Goal: Information Seeking & Learning: Learn about a topic

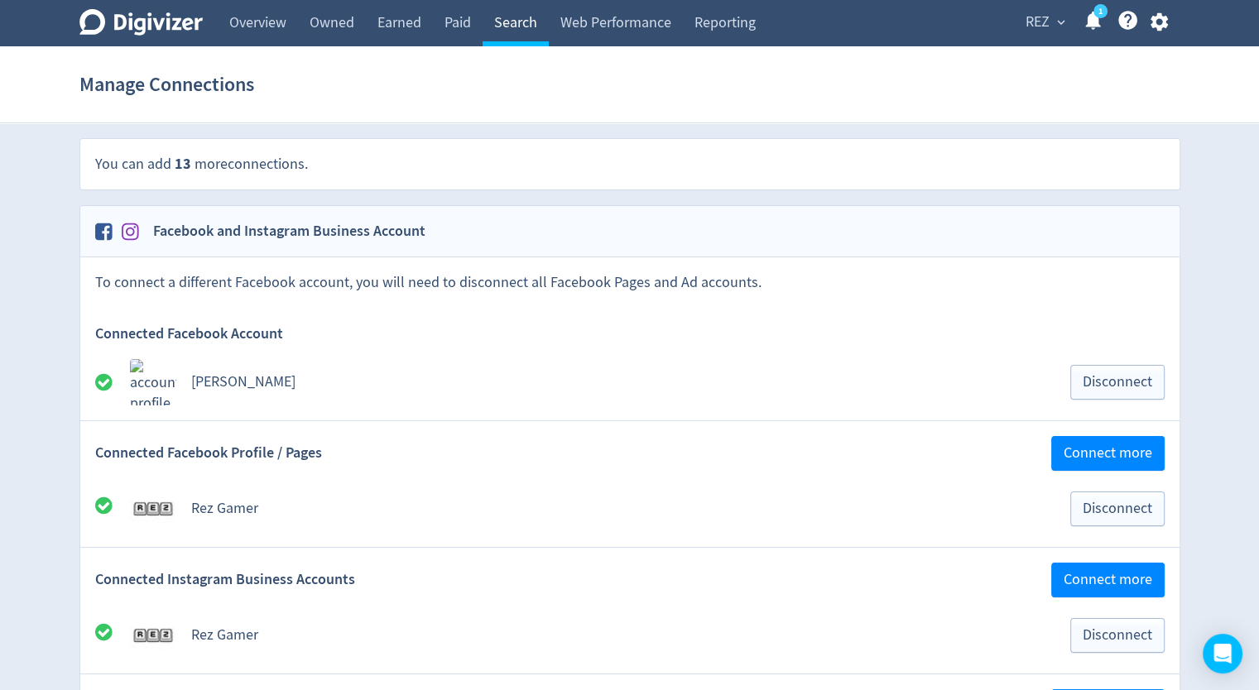
click at [516, 25] on link "Search" at bounding box center [515, 23] width 66 height 46
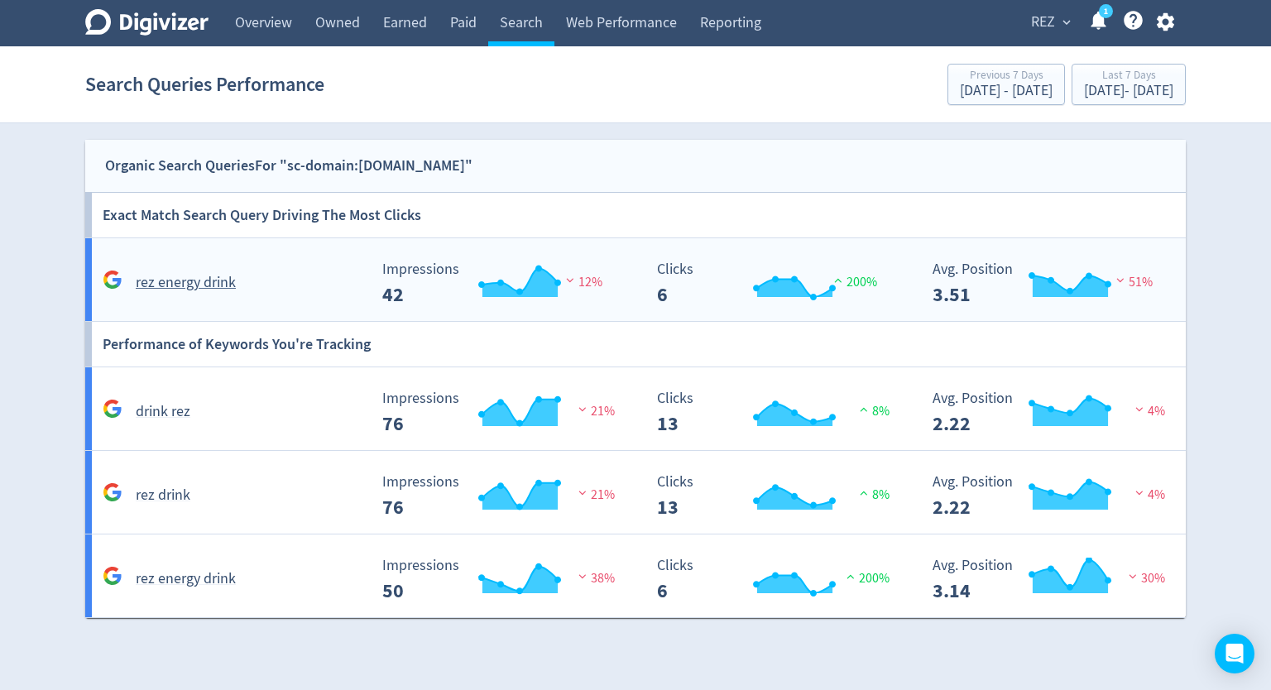
click at [210, 294] on div "rez energy drink" at bounding box center [232, 283] width 269 height 26
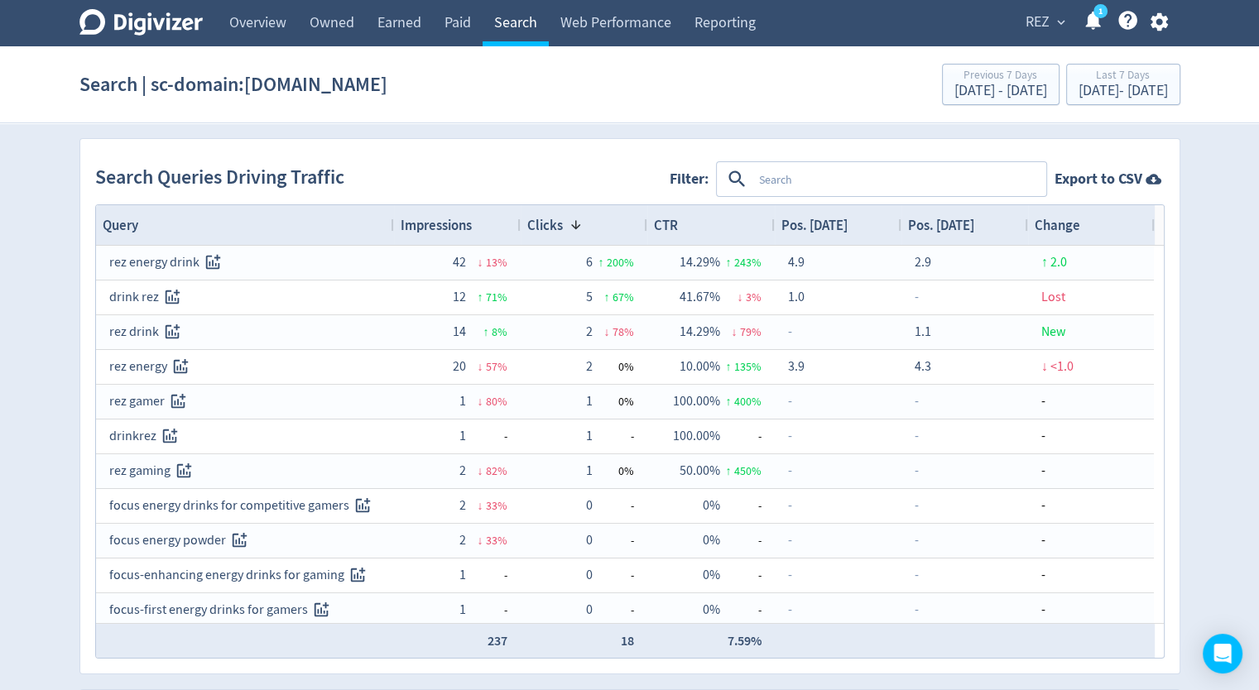
click at [492, 26] on link "Search" at bounding box center [515, 23] width 66 height 46
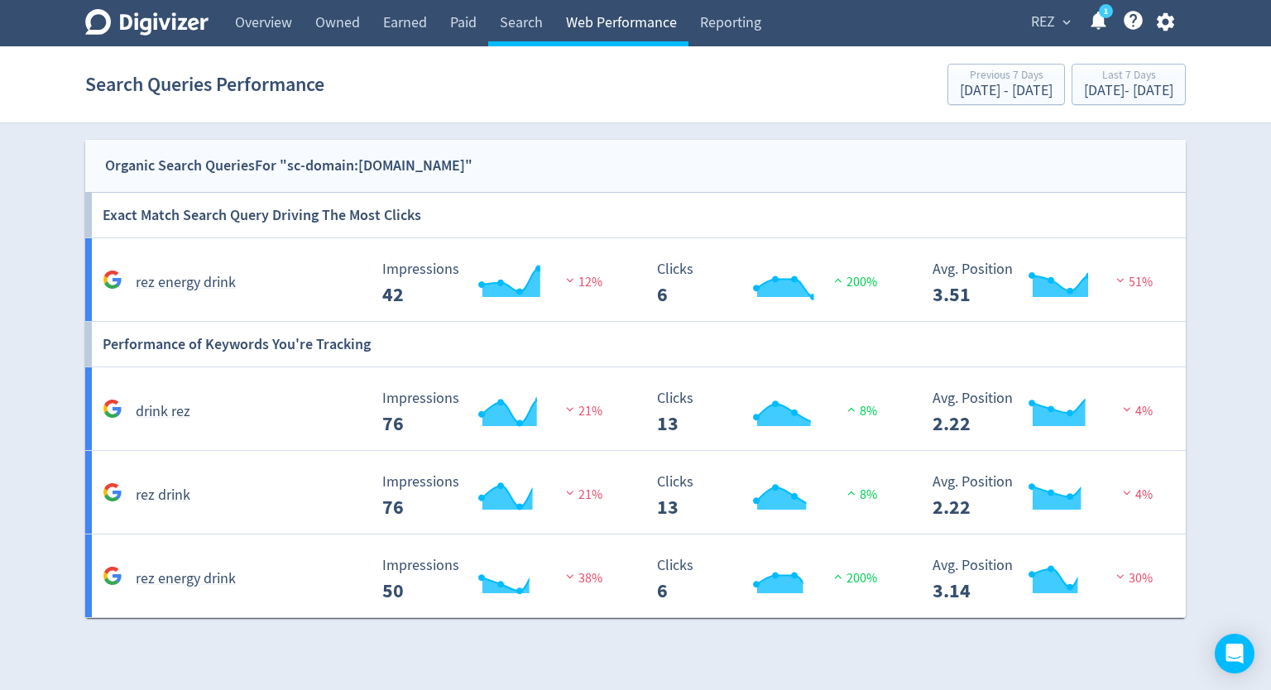
click at [594, 22] on link "Web Performance" at bounding box center [621, 23] width 134 height 46
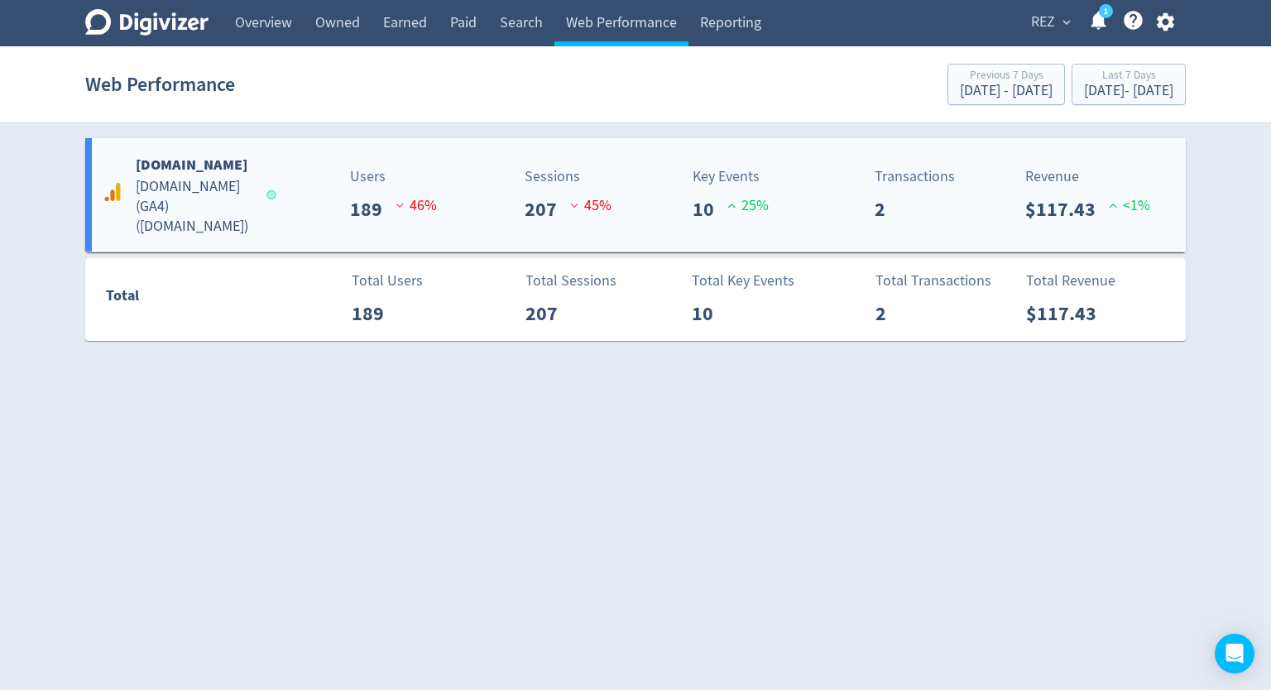
click at [263, 180] on div "[DOMAIN_NAME] [DOMAIN_NAME] (GA4) ( [DOMAIN_NAME] )" at bounding box center [185, 195] width 175 height 84
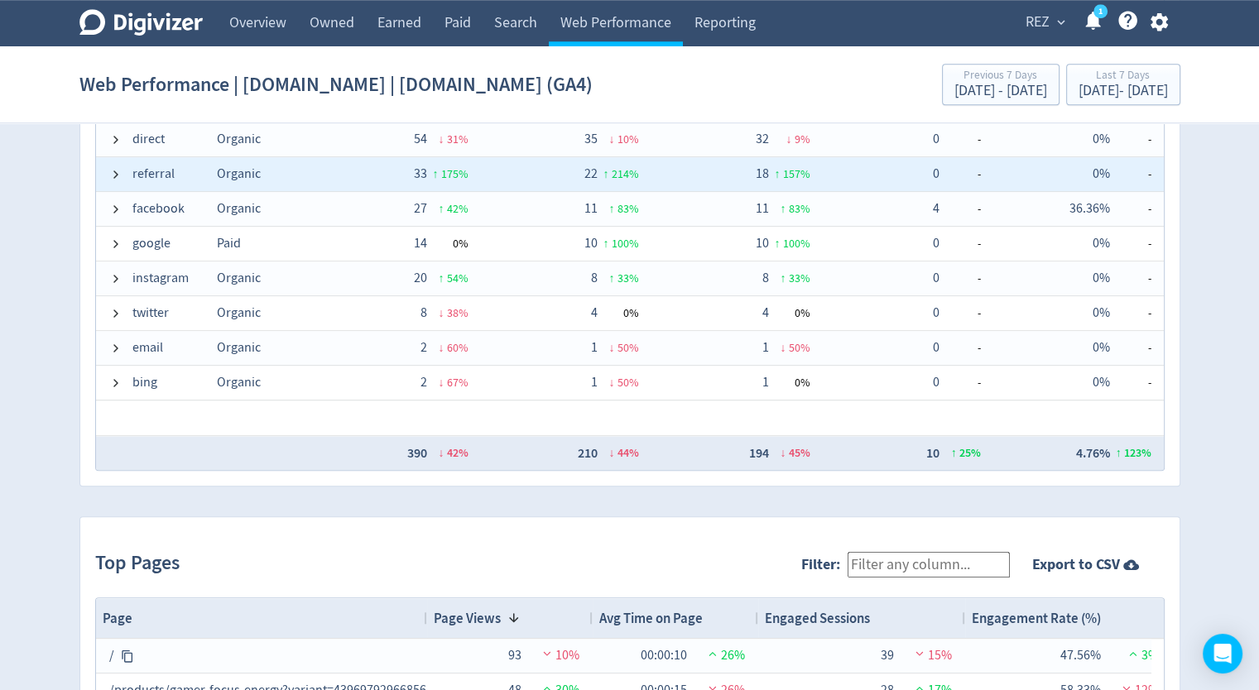
scroll to position [1039, 0]
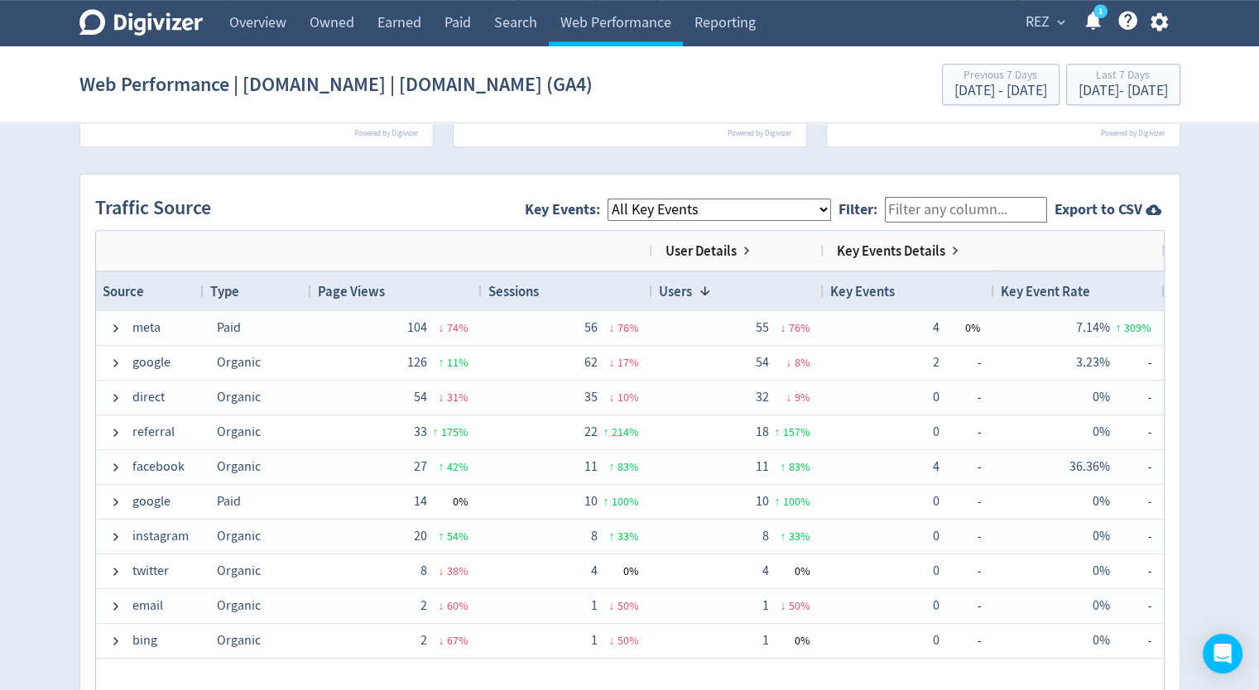
click at [573, 288] on div "Sessions" at bounding box center [566, 291] width 157 height 31
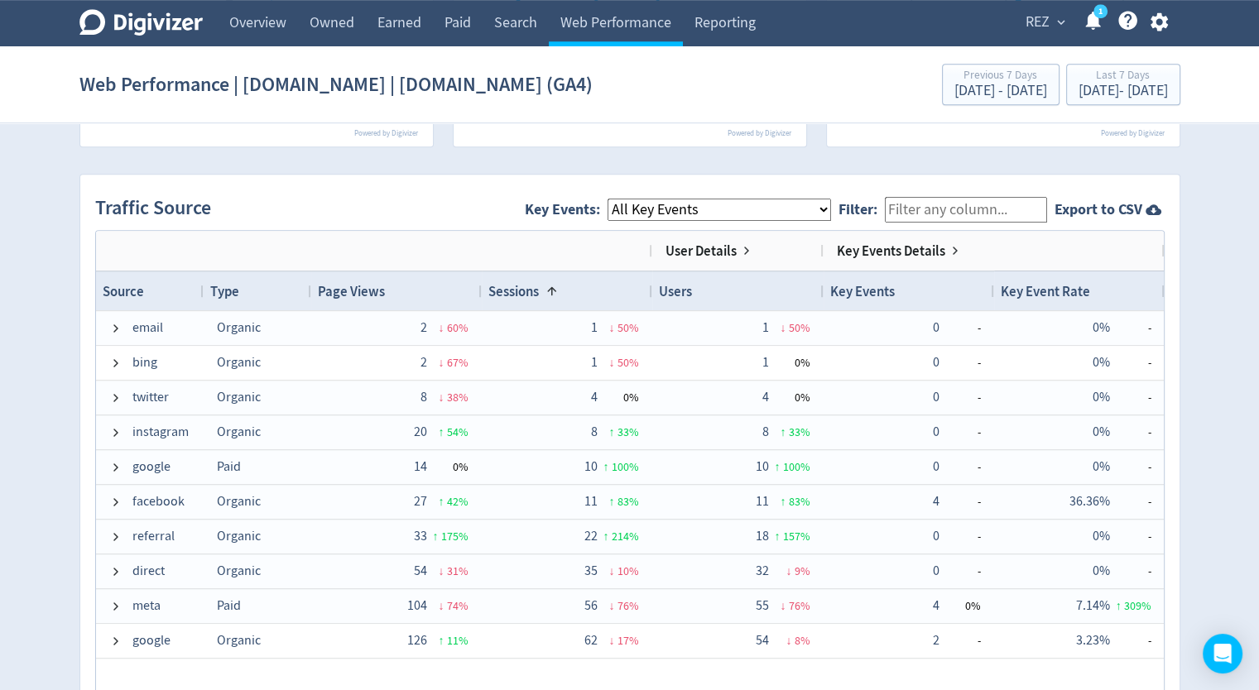
click at [573, 288] on div "Sessions 1" at bounding box center [566, 291] width 157 height 31
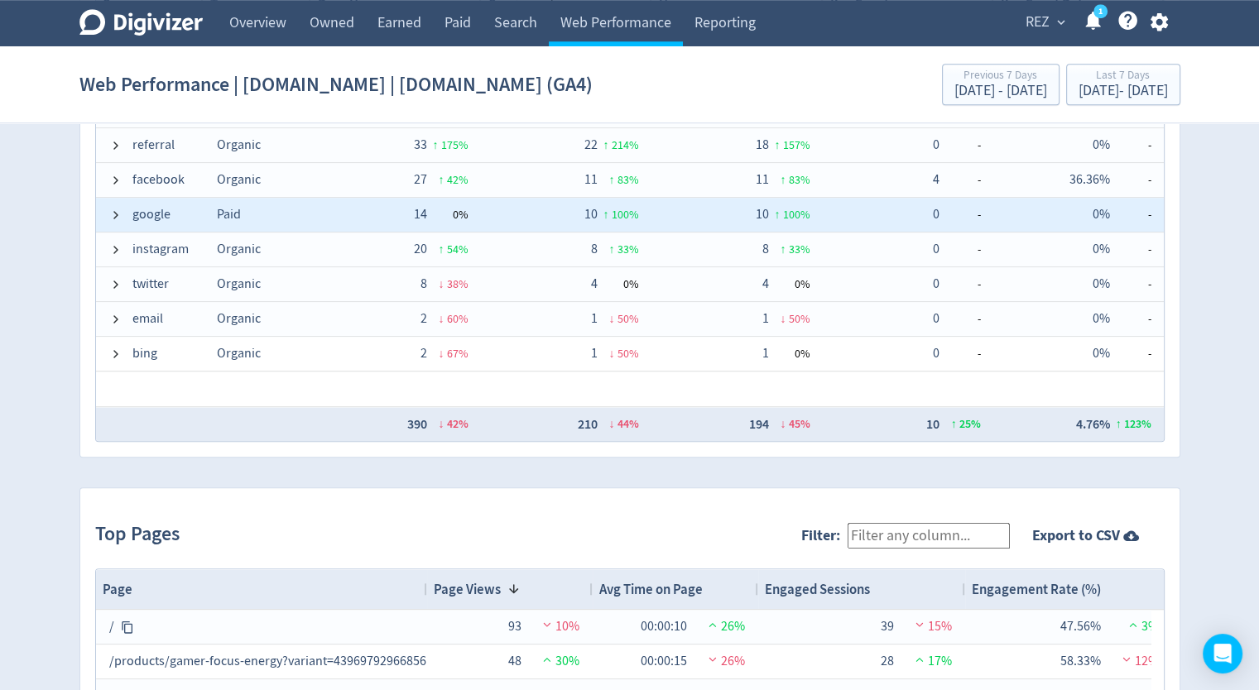
scroll to position [1139, 0]
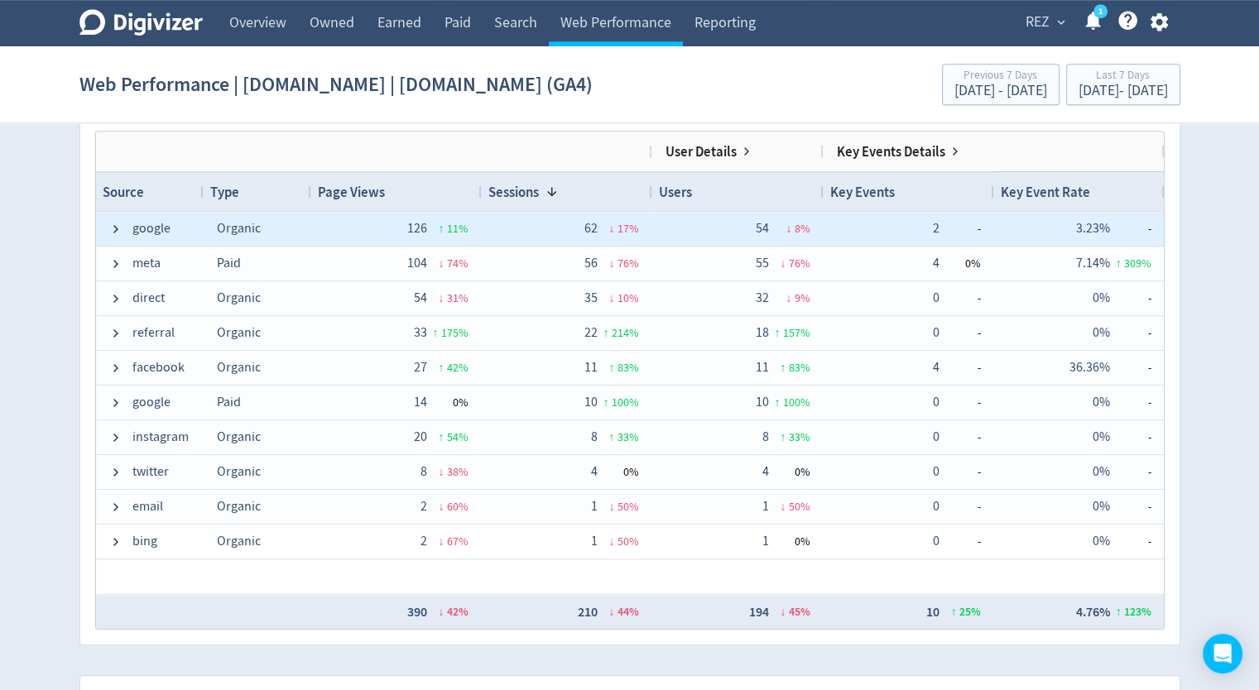
click at [106, 228] on div "google" at bounding box center [150, 229] width 108 height 34
click at [119, 224] on span at bounding box center [115, 229] width 13 height 13
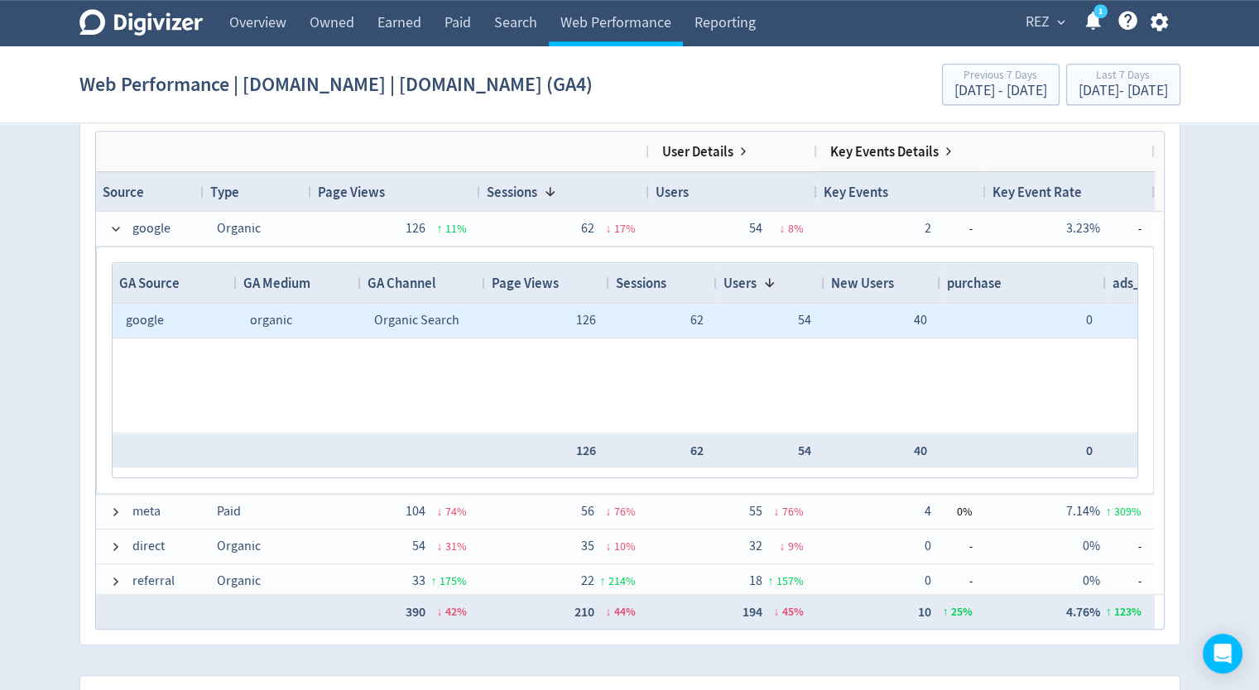
click at [179, 328] on div "google" at bounding box center [175, 321] width 98 height 32
click at [138, 319] on span "google" at bounding box center [145, 320] width 38 height 17
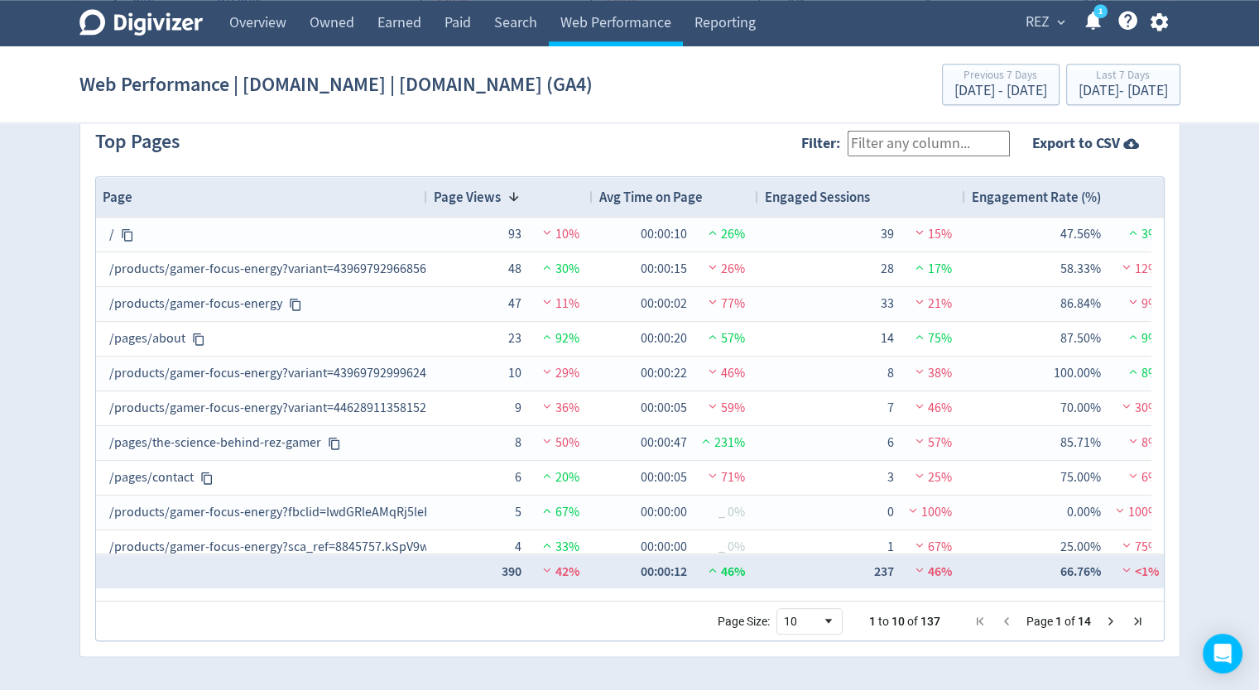
scroll to position [1718, 0]
click at [530, 29] on link "Search" at bounding box center [515, 23] width 66 height 46
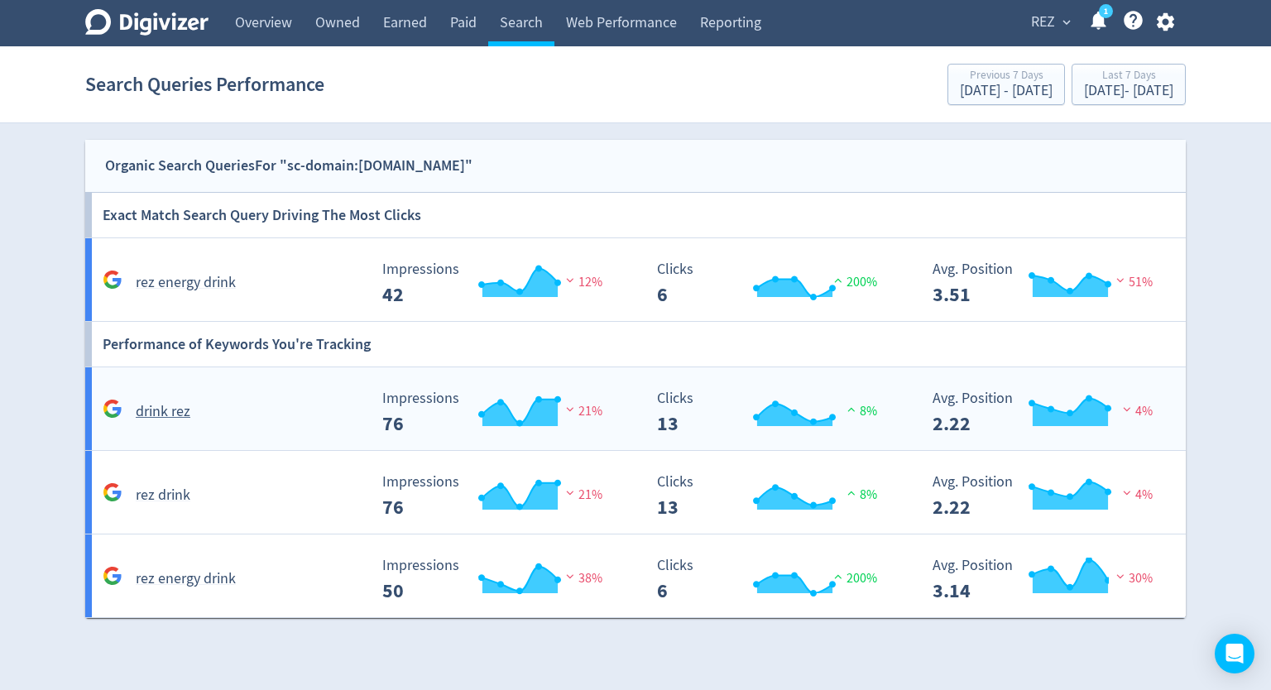
click at [156, 415] on h5 "drink rez" at bounding box center [163, 412] width 55 height 20
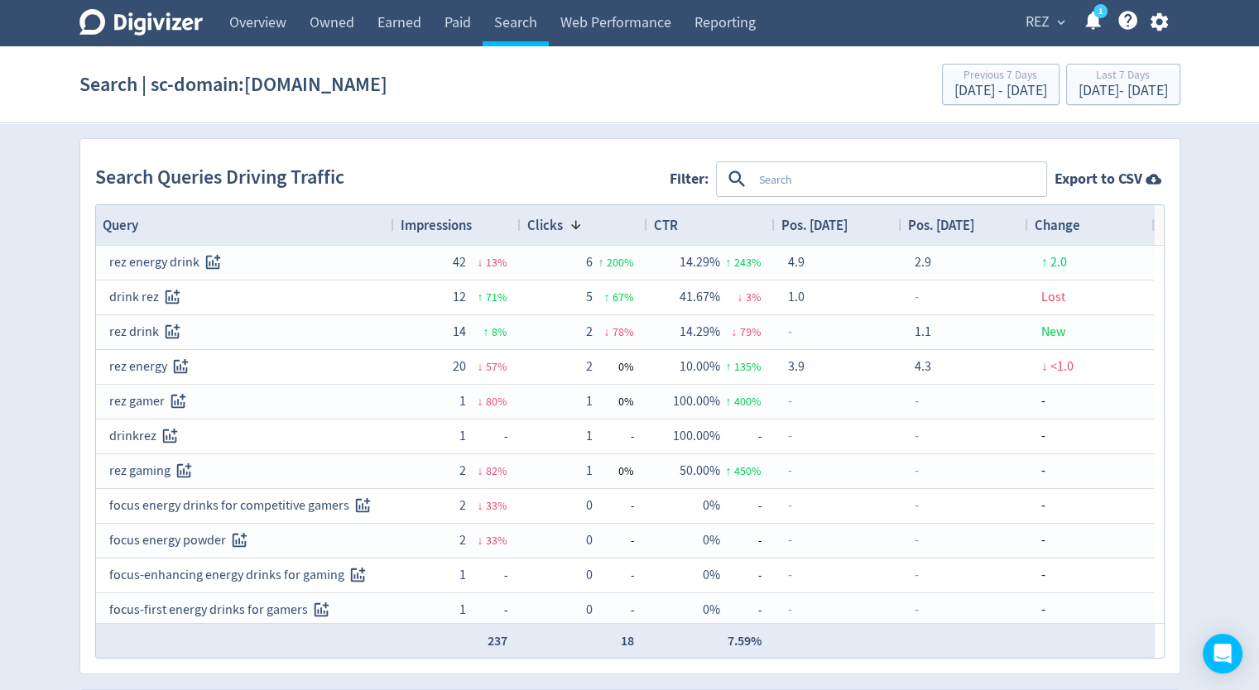
click at [553, 227] on span "Clicks" at bounding box center [545, 225] width 36 height 18
click at [696, 228] on div "CTR" at bounding box center [711, 224] width 114 height 31
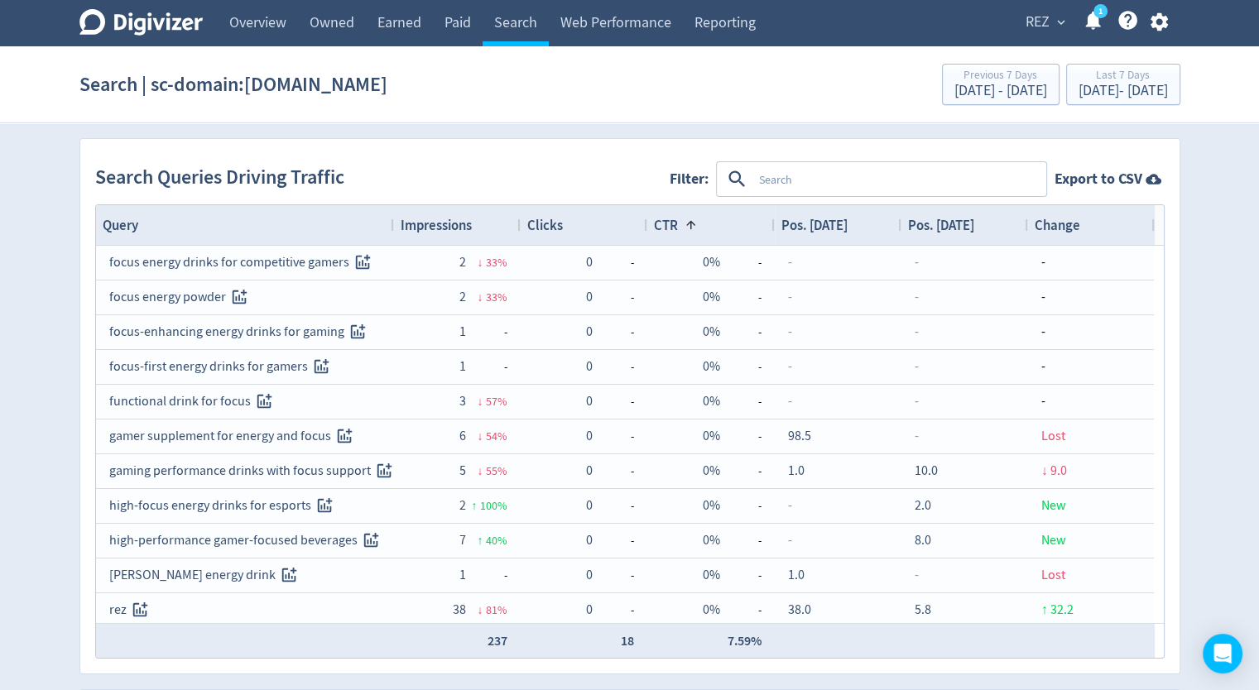
click at [696, 228] on div "CTR 1" at bounding box center [711, 224] width 114 height 31
